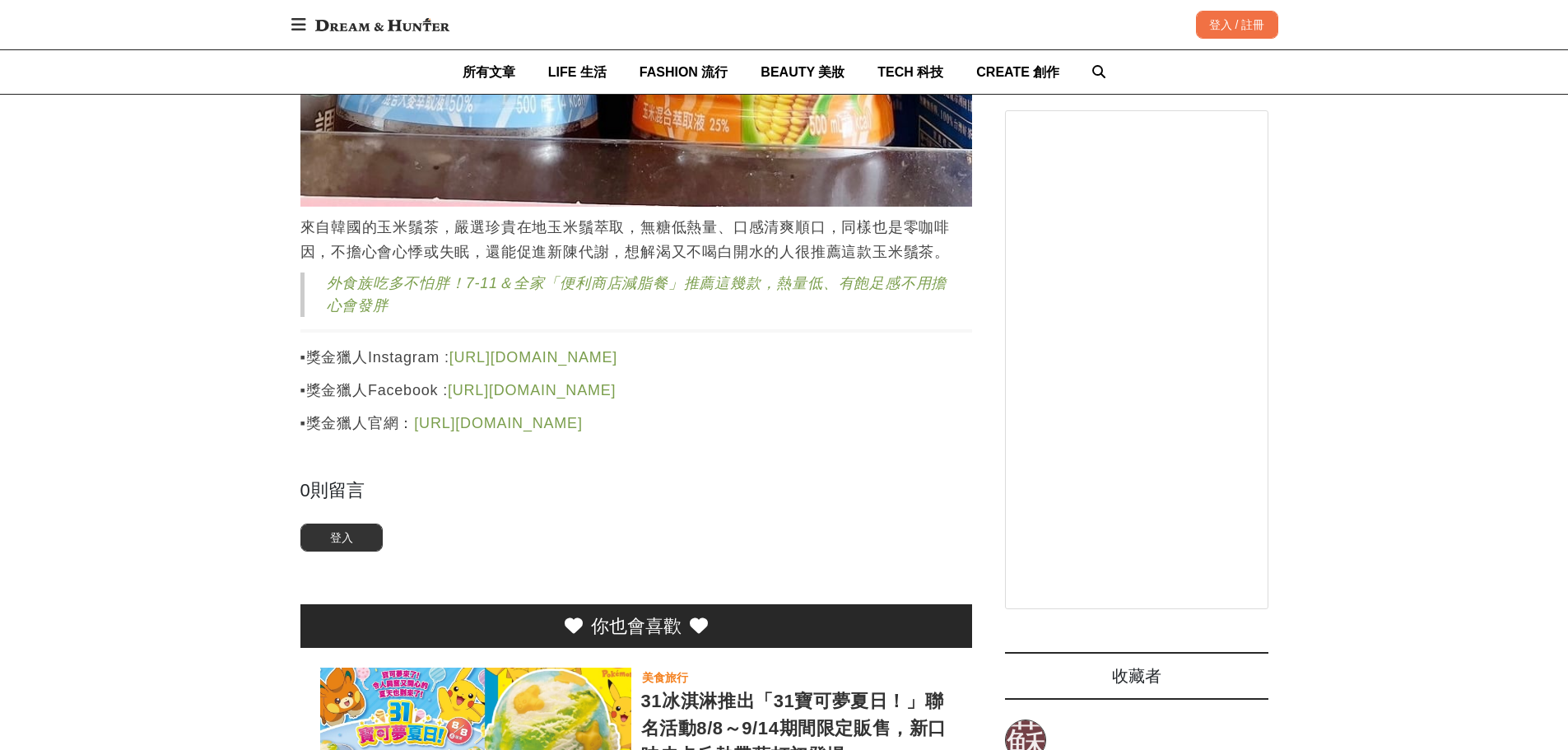
scroll to position [4857, 0]
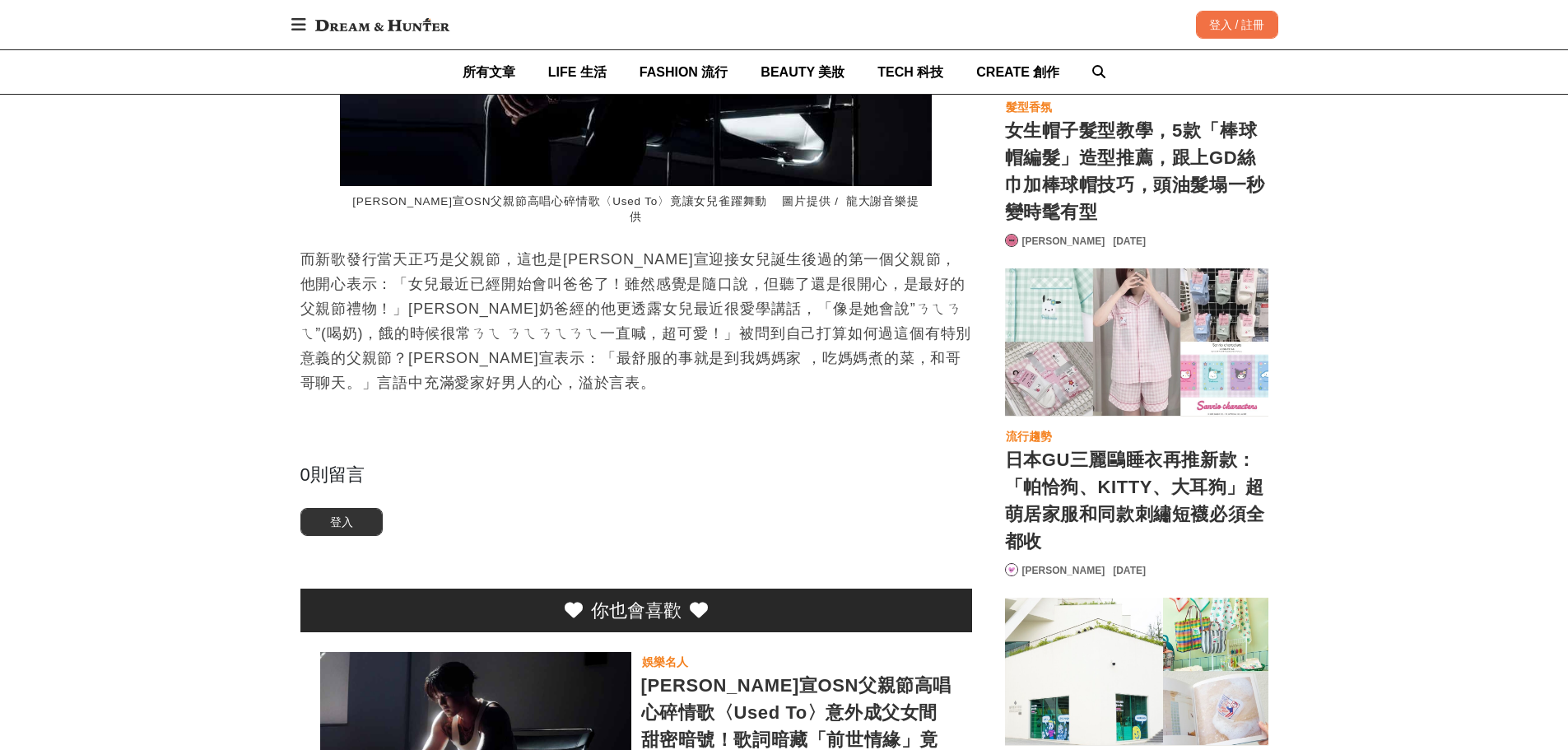
scroll to position [0, 671]
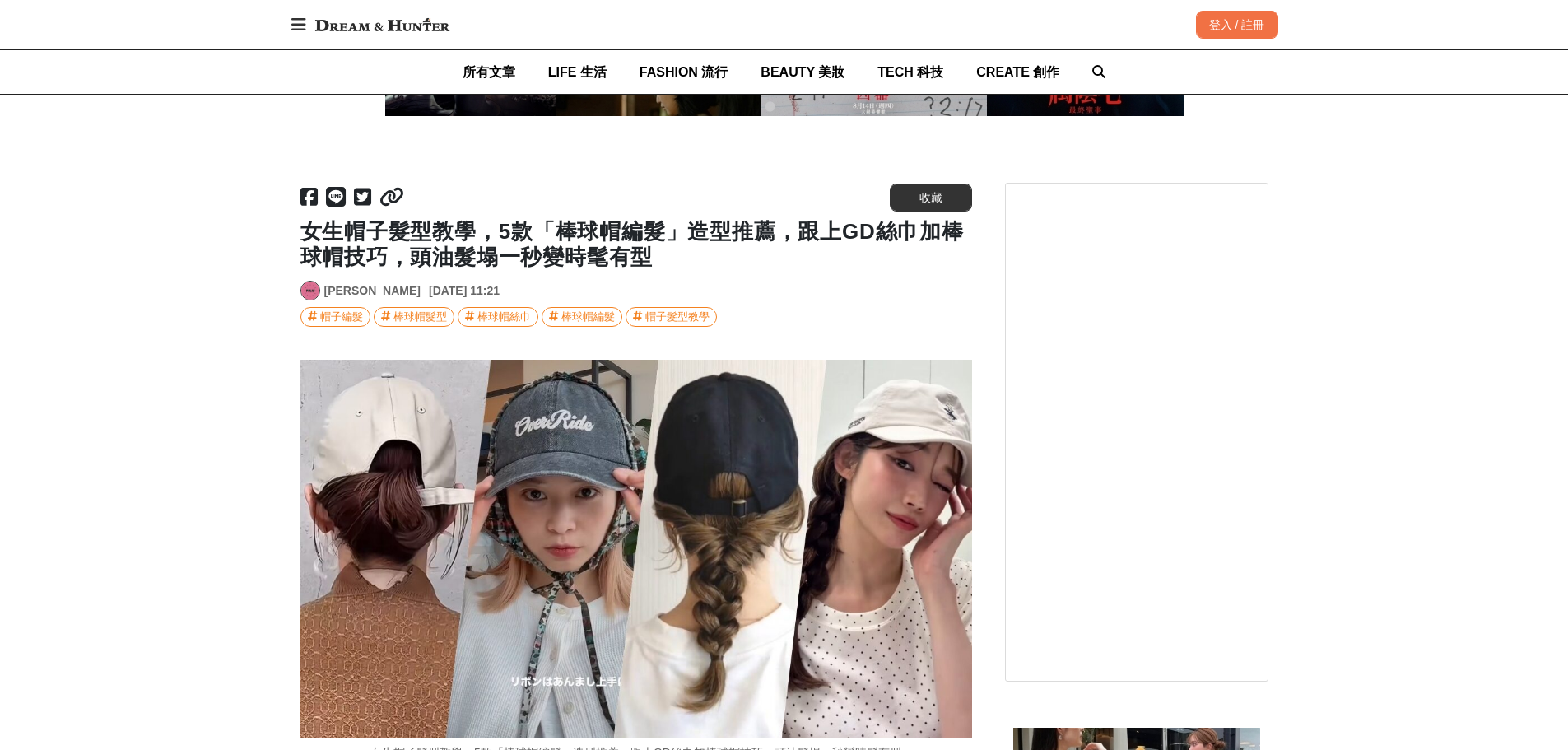
scroll to position [8607, 0]
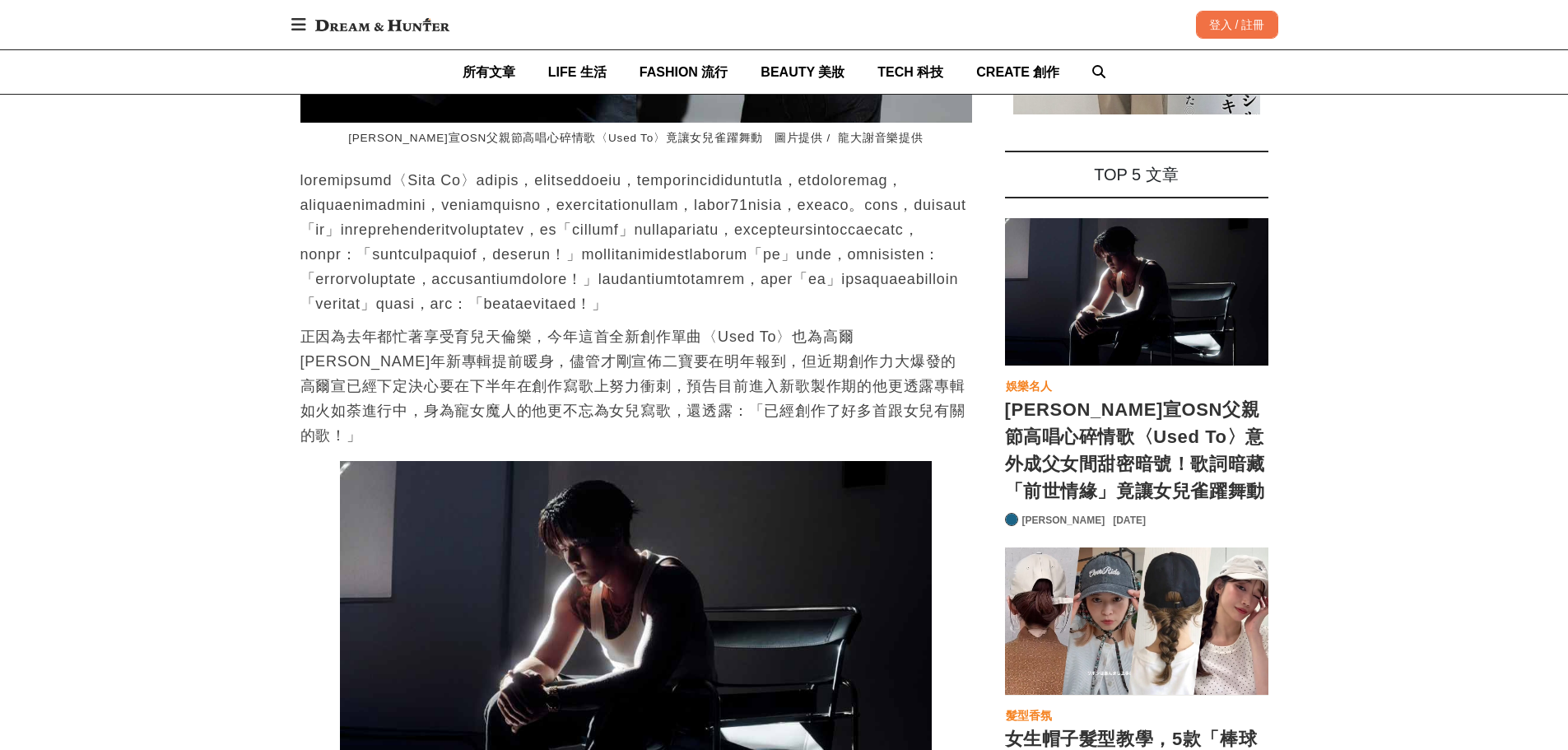
scroll to position [0, 34]
